Goal: Find specific page/section: Find specific page/section

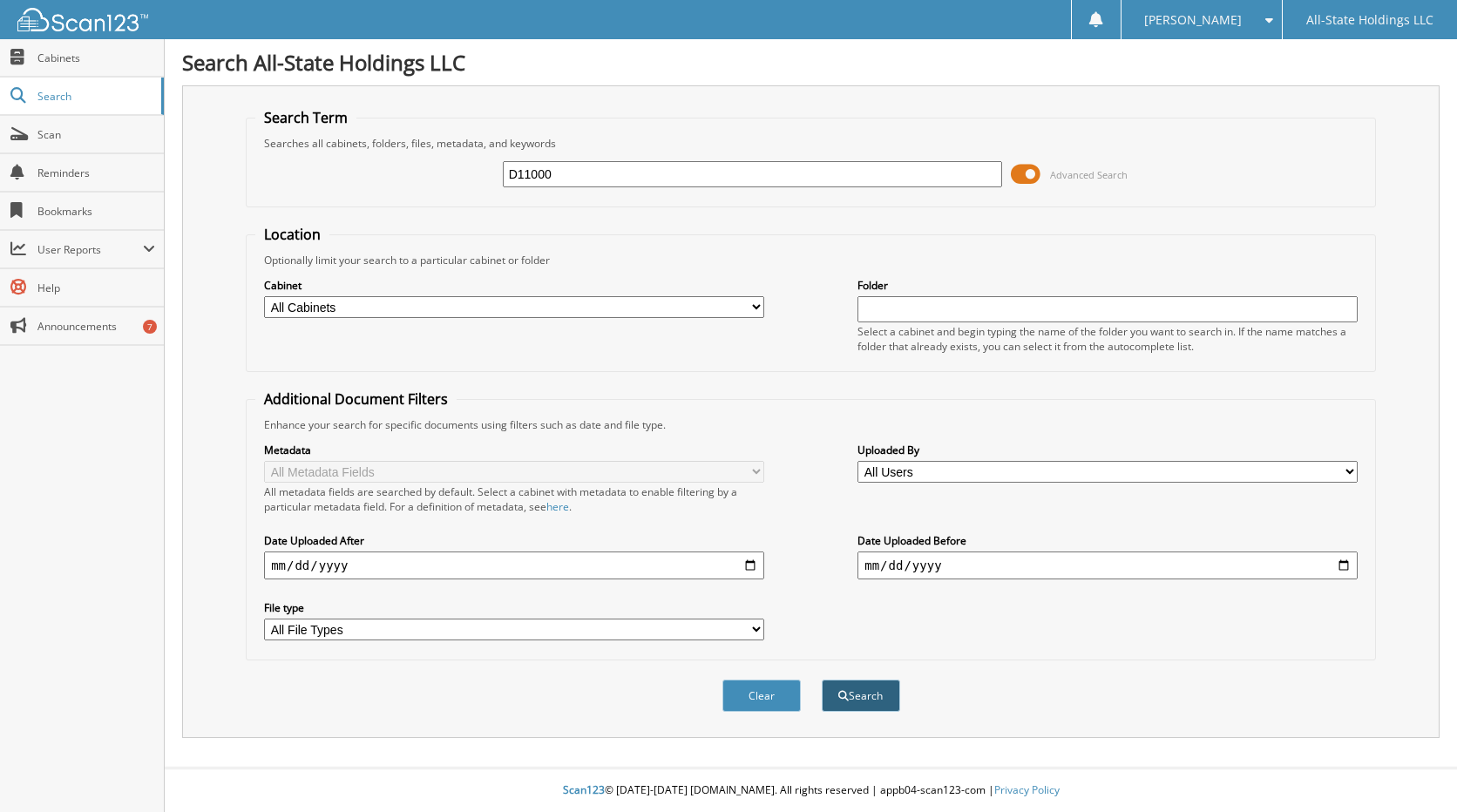
type input "D11000"
click at [848, 699] on button "Search" at bounding box center [861, 695] width 79 height 32
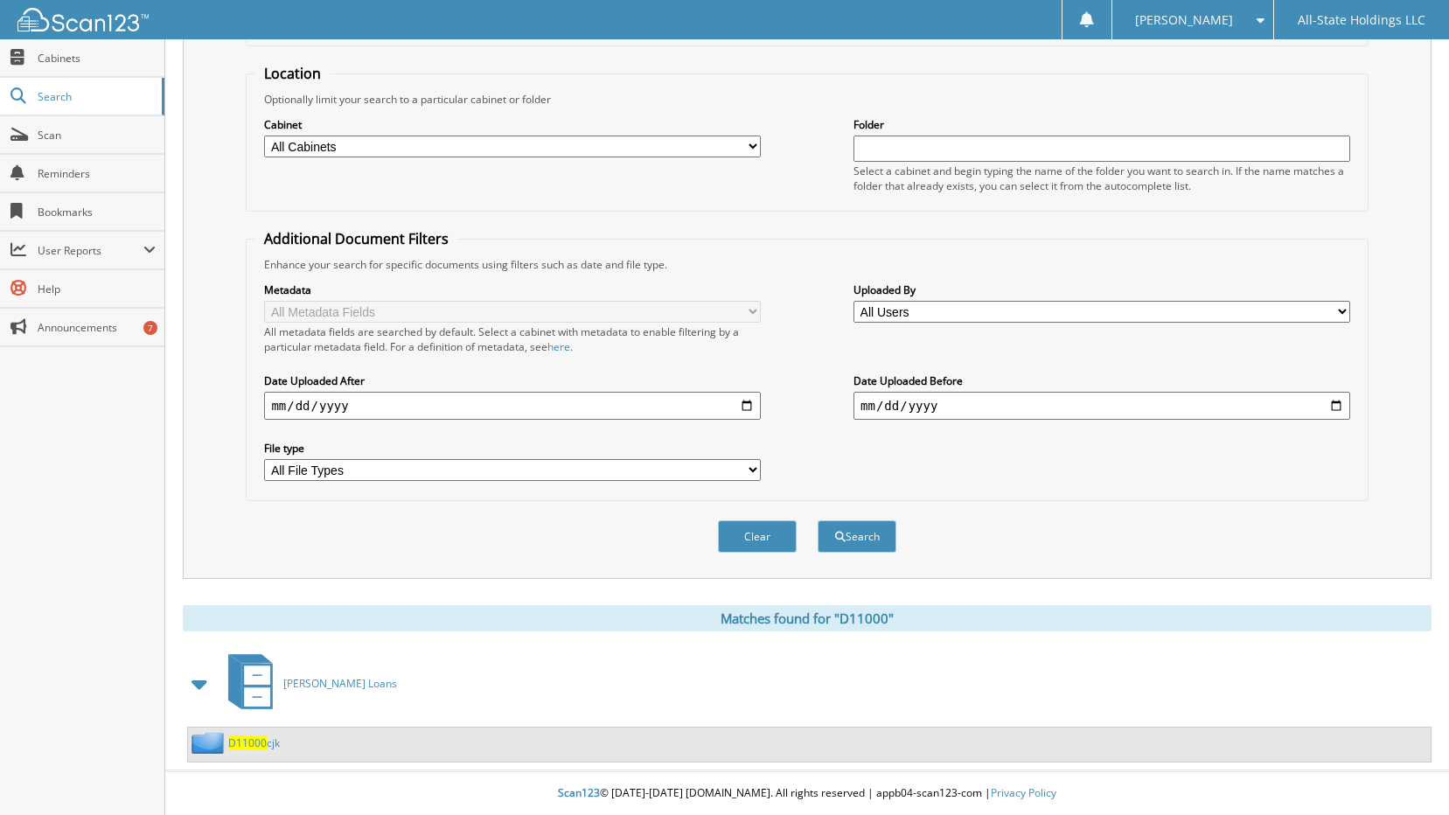
scroll to position [163, 0]
click at [246, 740] on span "D11000" at bounding box center [247, 742] width 38 height 15
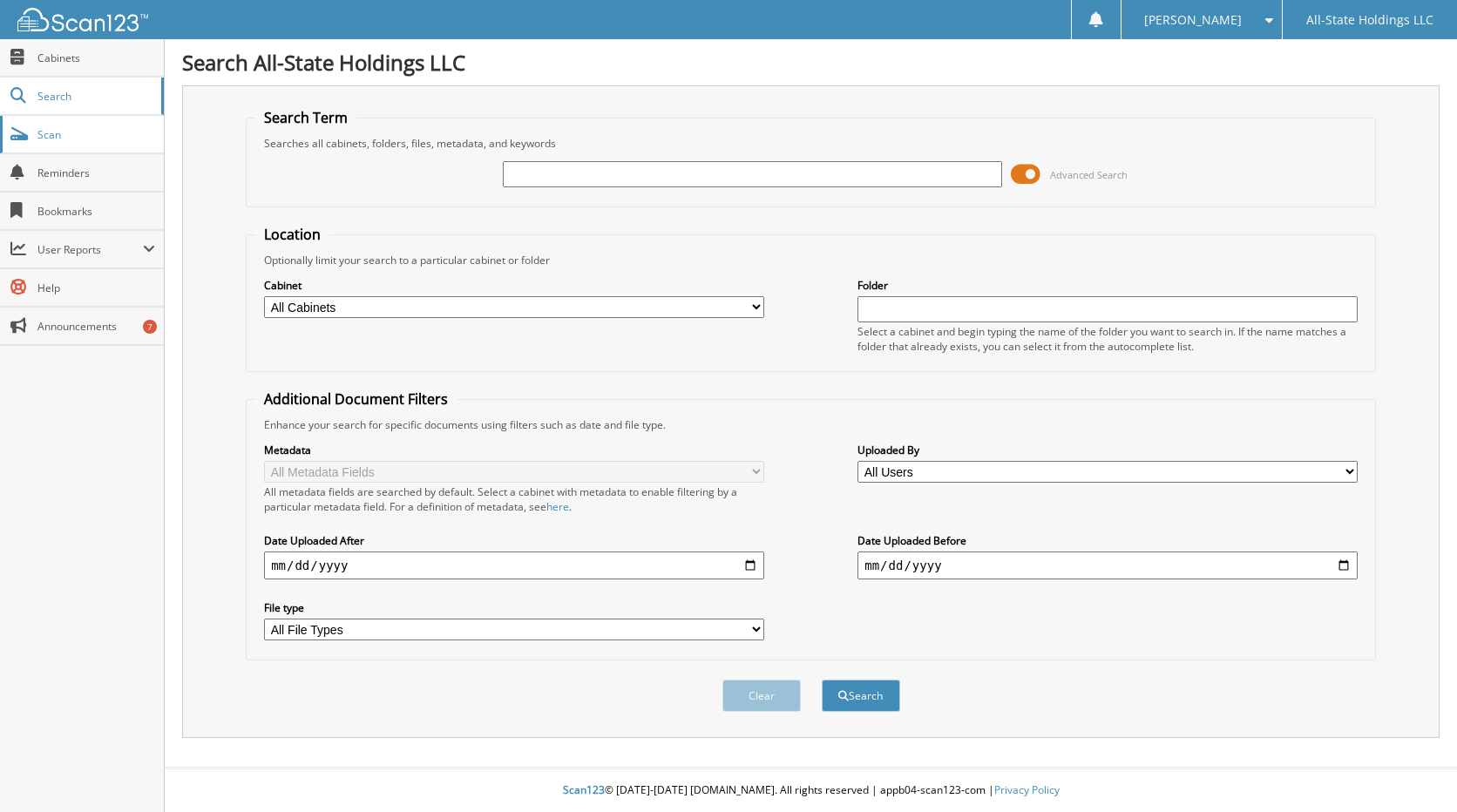
click at [88, 129] on span "Scan" at bounding box center [97, 135] width 118 height 15
click at [80, 59] on span "Cabinets" at bounding box center [97, 58] width 118 height 15
